Goal: Transaction & Acquisition: Subscribe to service/newsletter

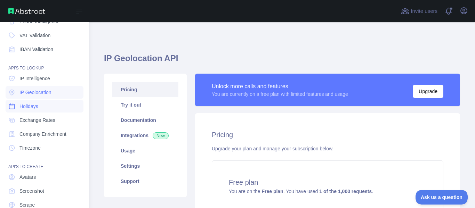
scroll to position [98, 0]
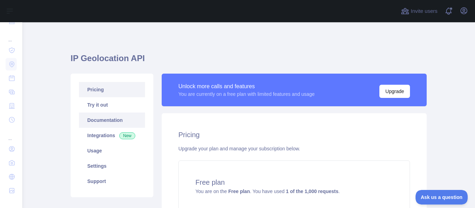
click at [101, 119] on link "Documentation" at bounding box center [112, 120] width 66 height 15
click at [111, 123] on link "Documentation" at bounding box center [112, 120] width 66 height 15
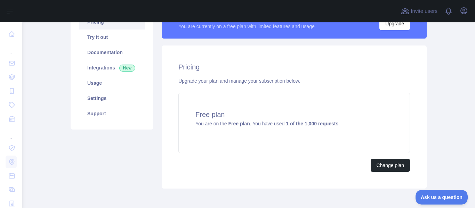
scroll to position [69, 0]
